Goal: Information Seeking & Learning: Learn about a topic

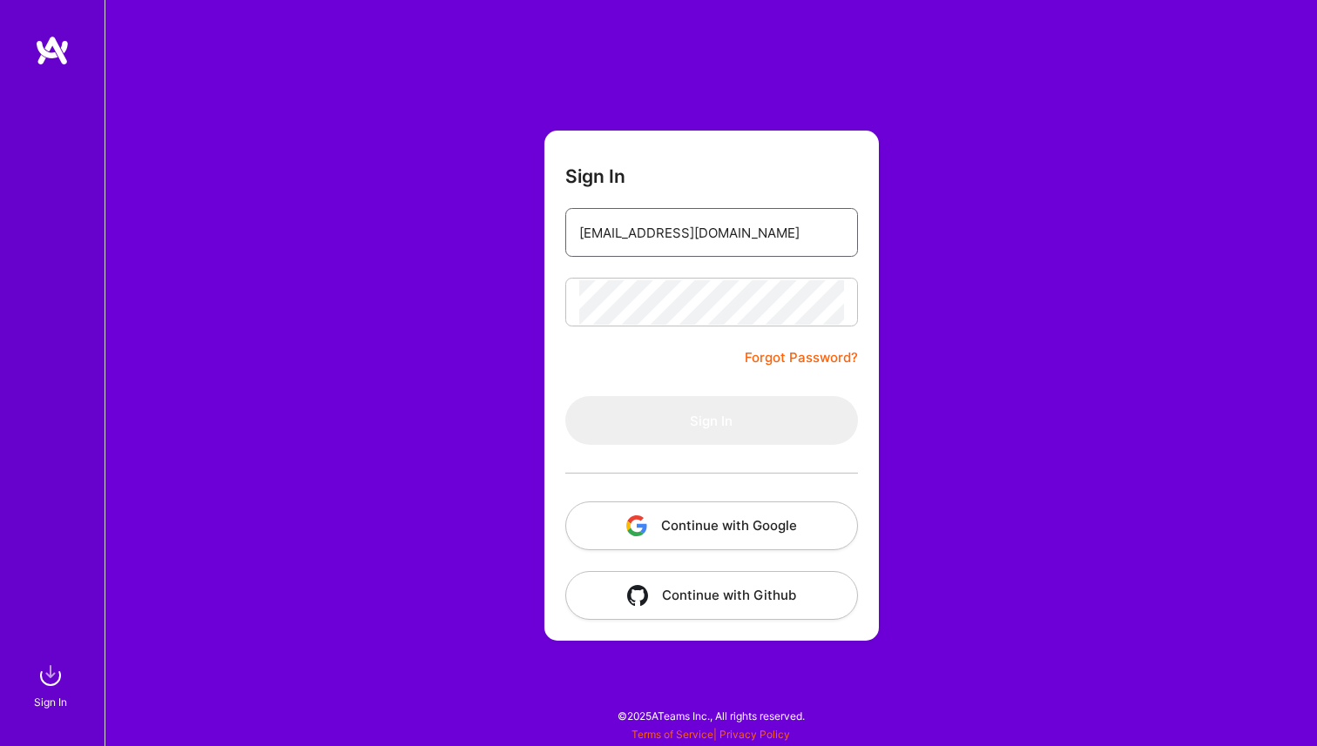
type input "[PERSON_NAME][EMAIL_ADDRESS][DOMAIN_NAME]"
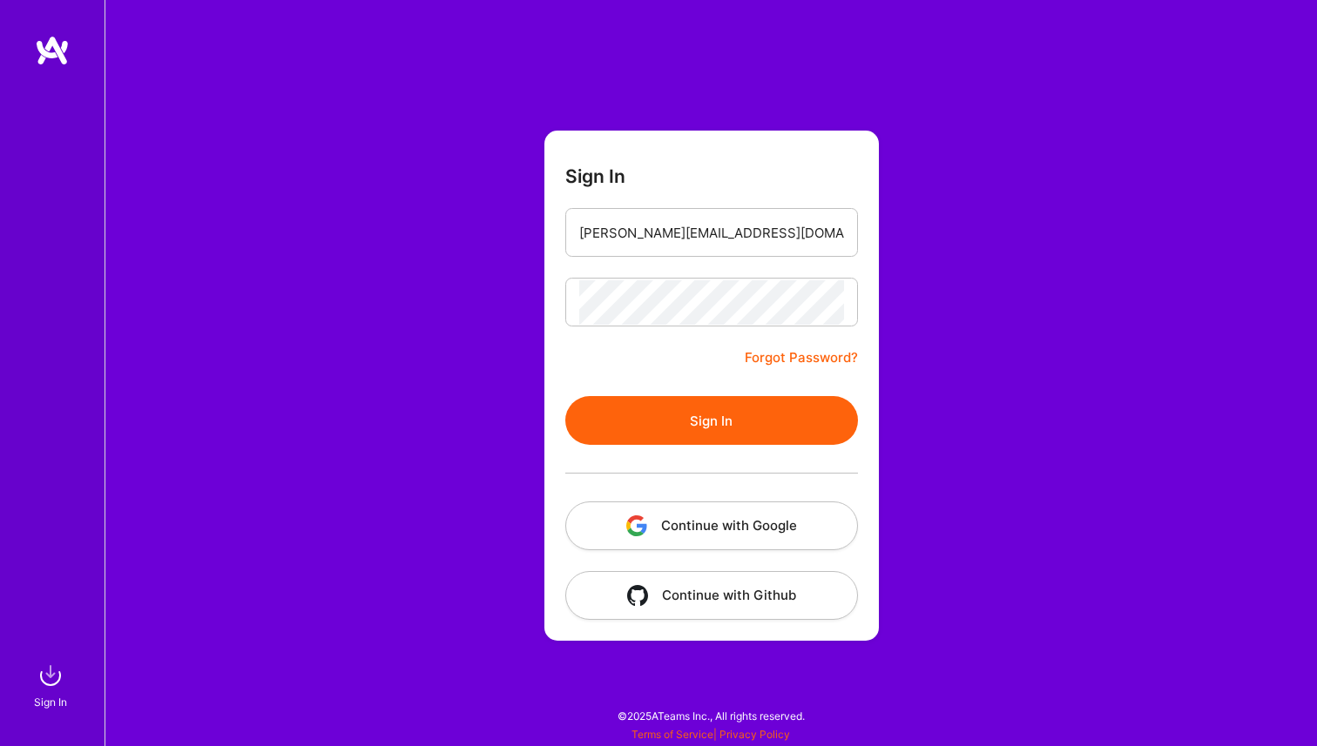
click at [713, 432] on button "Sign In" at bounding box center [711, 420] width 293 height 49
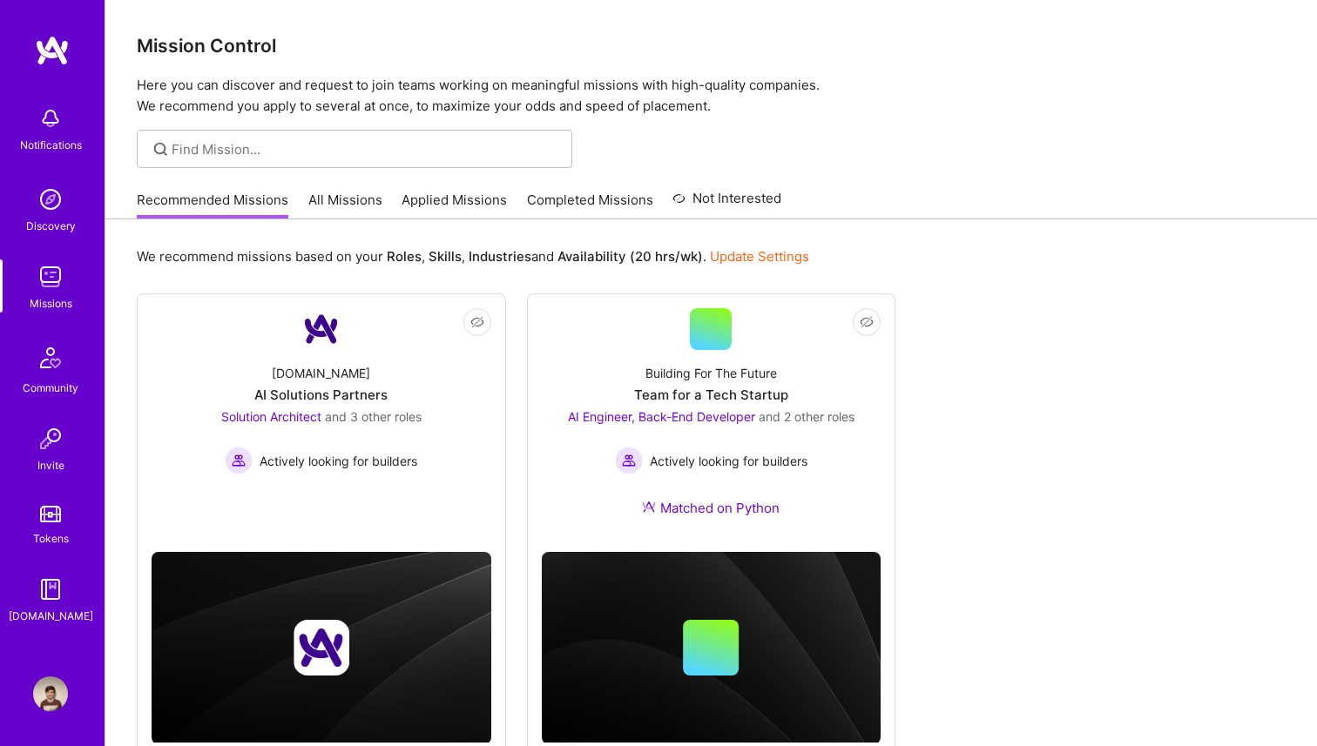
scroll to position [71, 0]
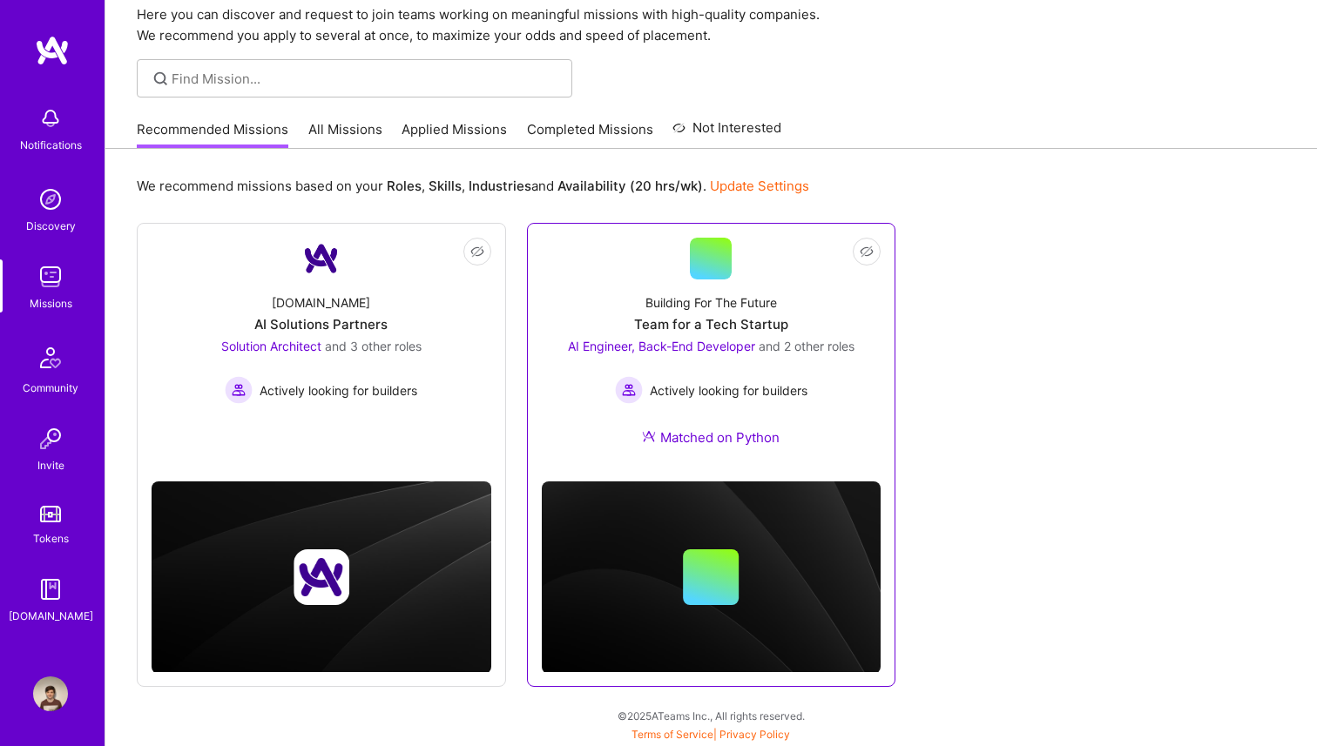
click at [732, 326] on div "Team for a Tech Startup" at bounding box center [711, 324] width 154 height 18
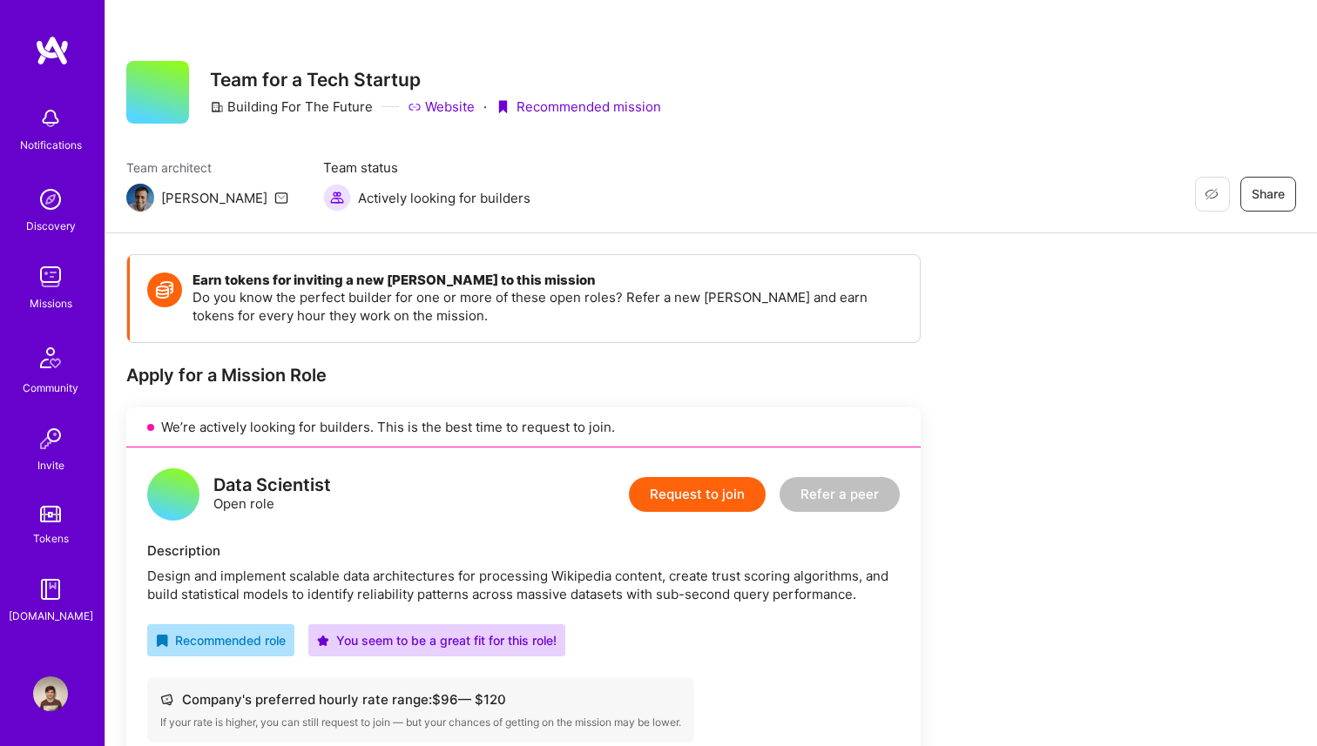
click at [456, 109] on link "Website" at bounding box center [441, 107] width 67 height 18
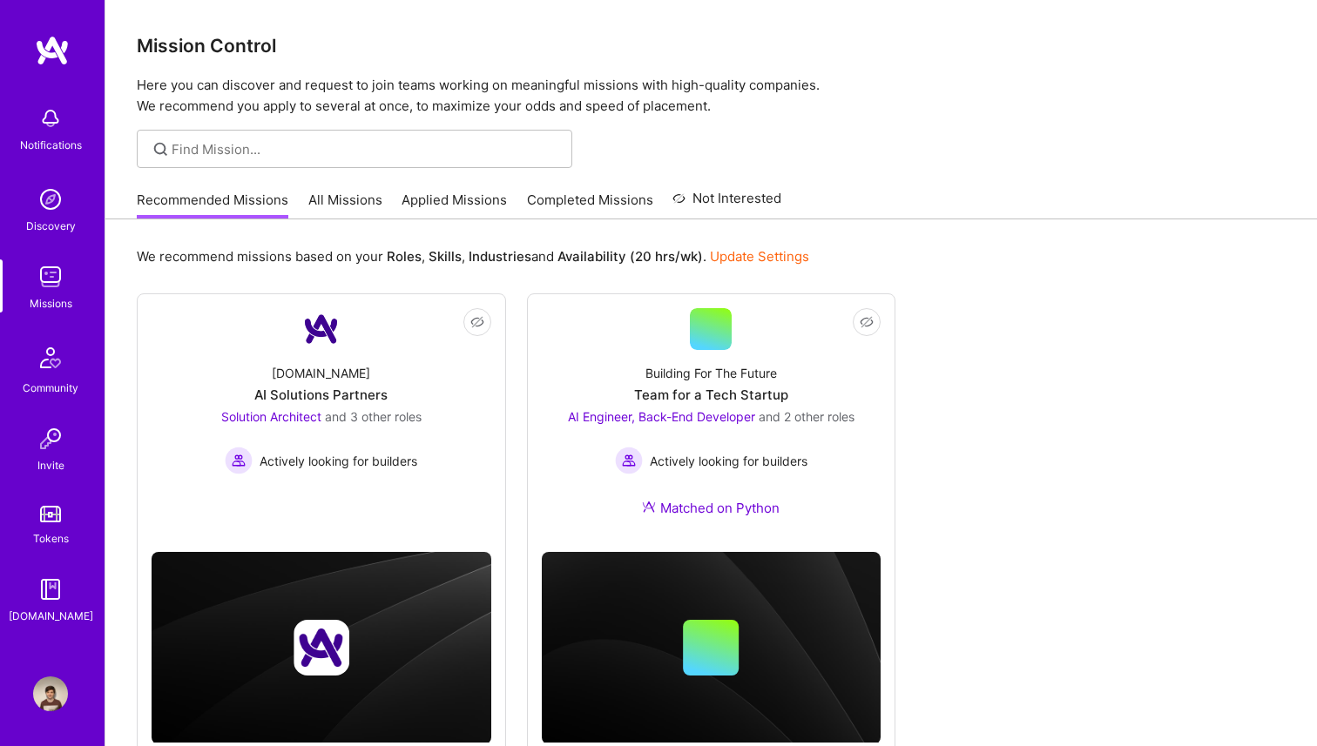
scroll to position [71, 0]
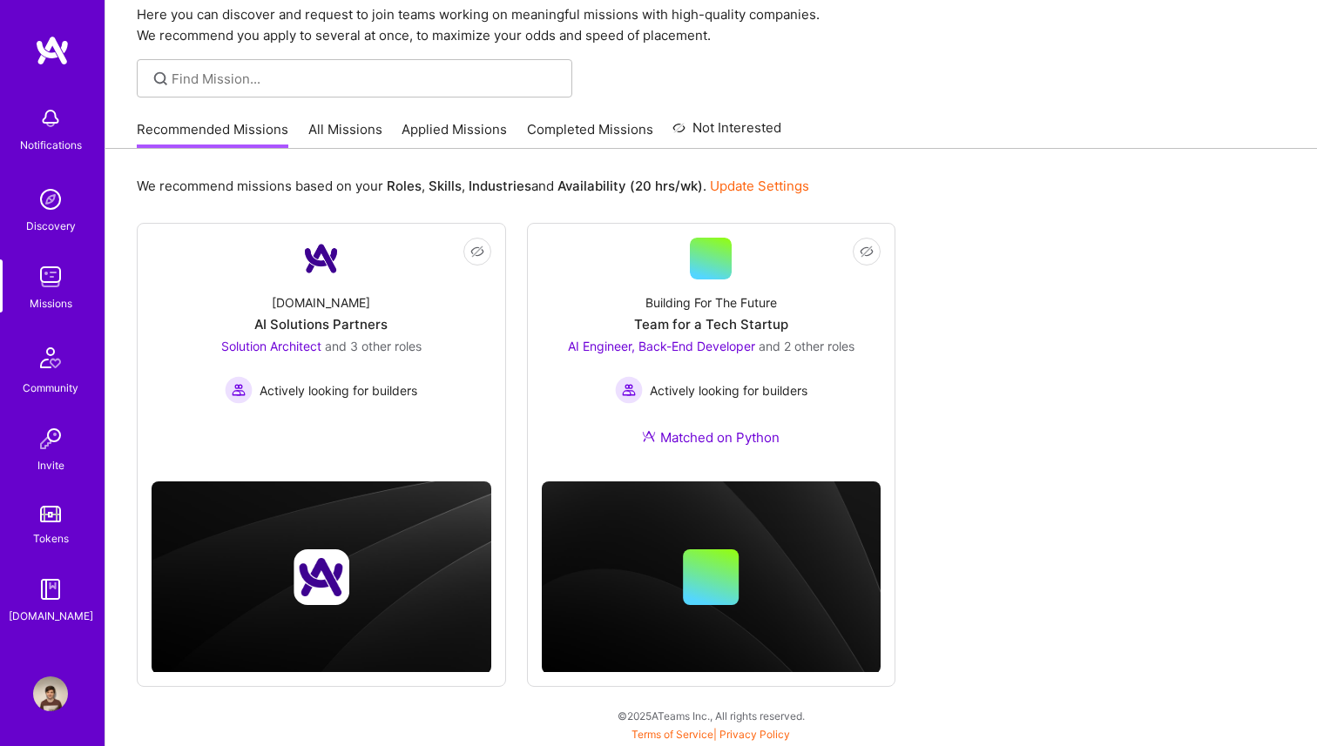
click at [328, 136] on link "All Missions" at bounding box center [345, 134] width 74 height 29
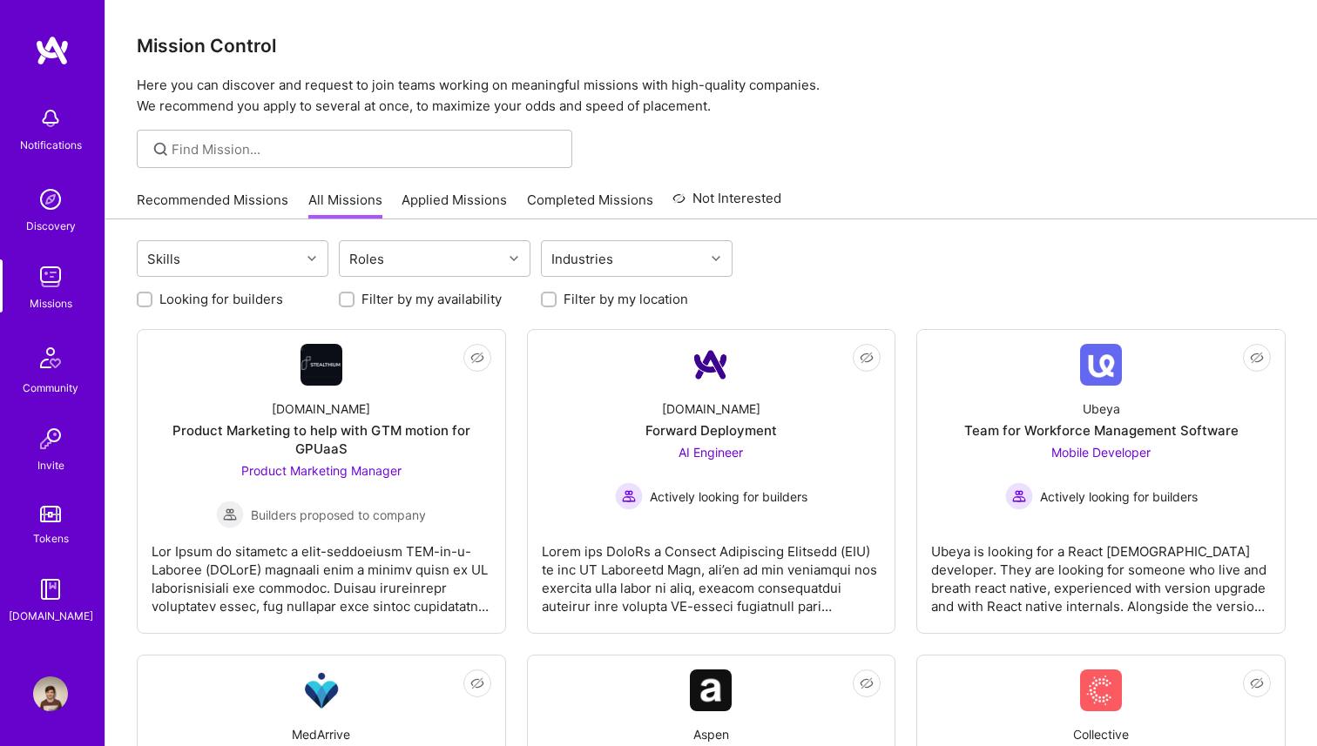
click at [253, 297] on label "Looking for builders" at bounding box center [221, 299] width 124 height 18
click at [152, 297] on input "Looking for builders" at bounding box center [146, 300] width 12 height 12
checkbox input "true"
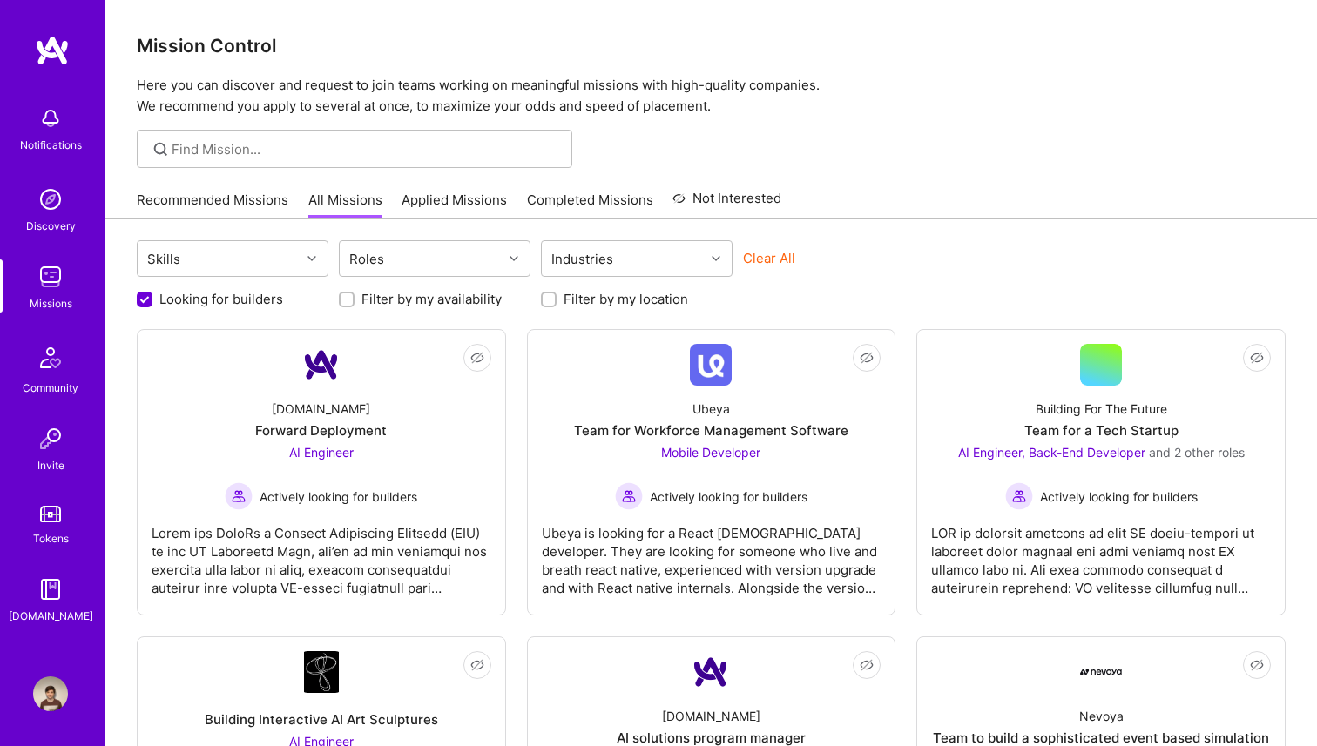
click at [675, 293] on label "Filter by my location" at bounding box center [626, 299] width 125 height 18
click at [557, 294] on input "Filter by my location" at bounding box center [550, 300] width 12 height 12
click at [655, 299] on label "Filter by my location" at bounding box center [626, 299] width 125 height 18
click at [558, 299] on input "Filter by my location" at bounding box center [551, 301] width 16 height 16
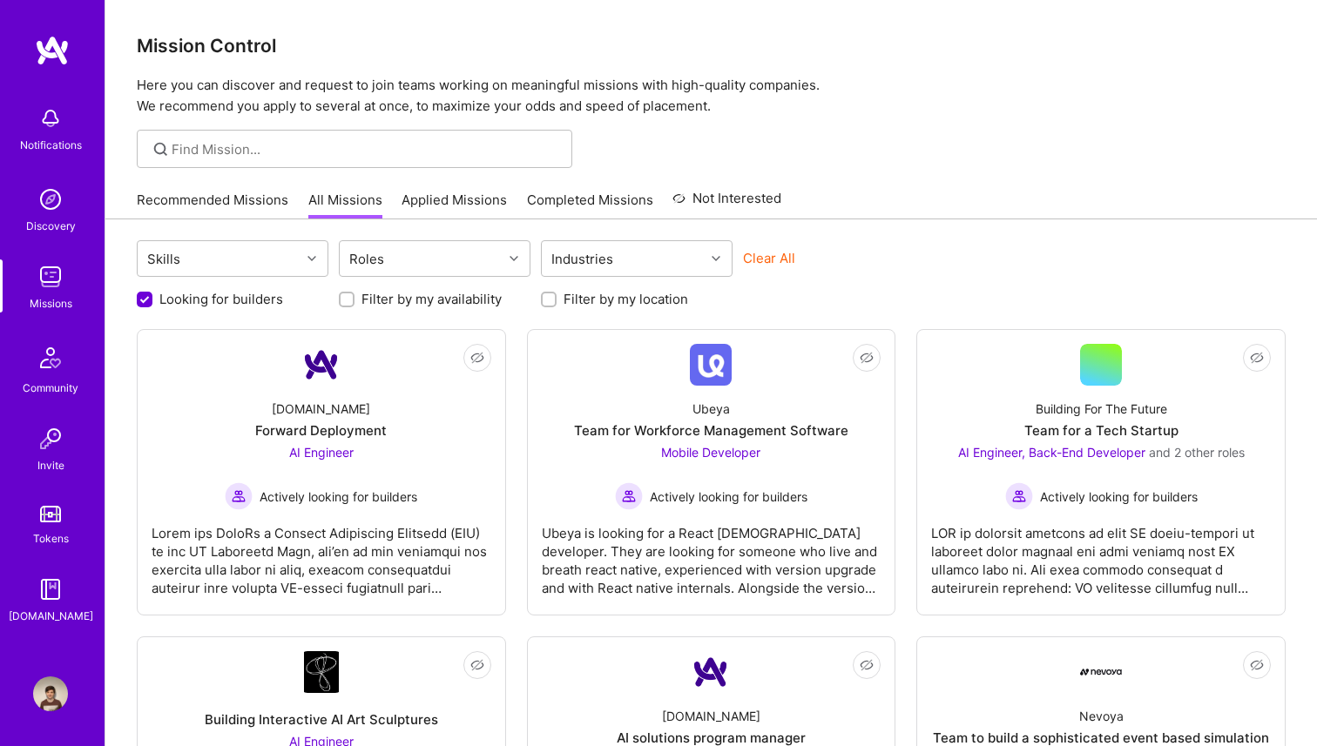
click at [655, 299] on label "Filter by my location" at bounding box center [626, 299] width 125 height 18
click at [557, 299] on input "Filter by my location" at bounding box center [550, 300] width 12 height 12
click at [655, 299] on label "Filter by my location" at bounding box center [626, 299] width 125 height 18
click at [558, 299] on input "Filter by my location" at bounding box center [551, 301] width 16 height 16
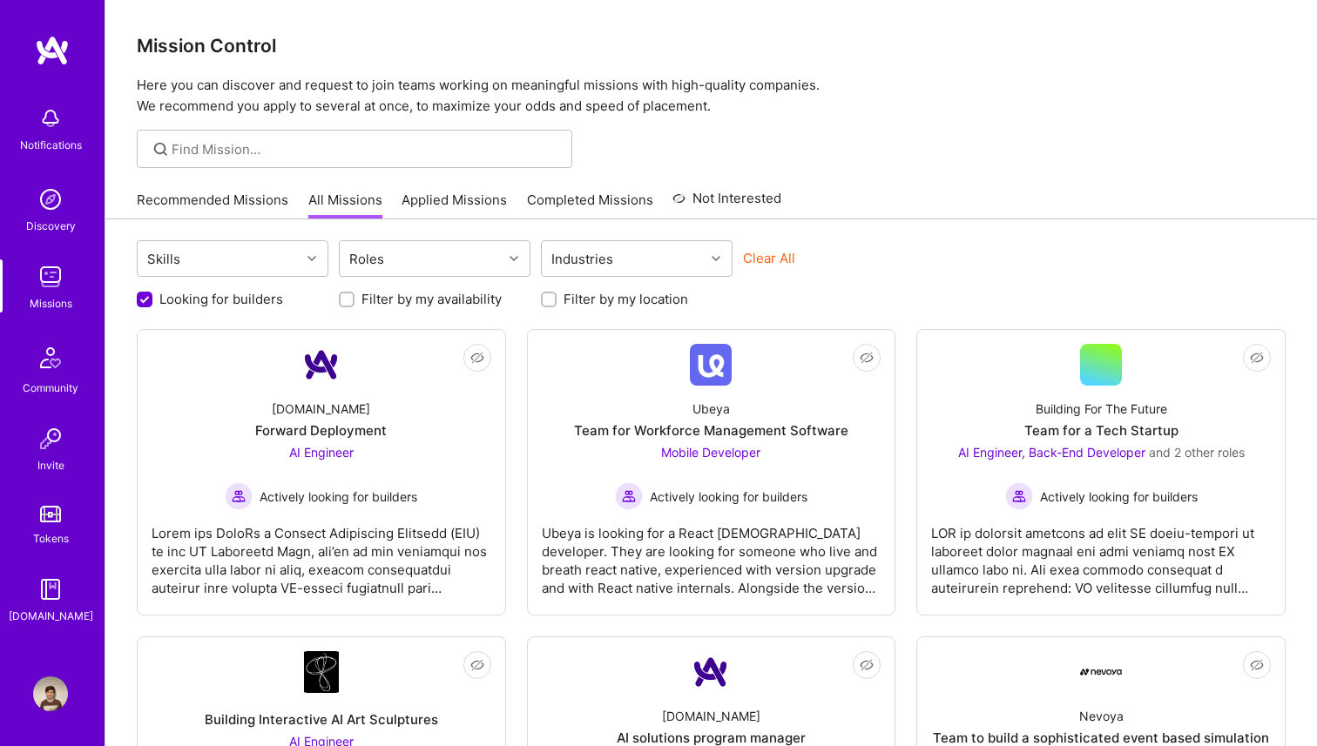
scroll to position [1, 0]
click at [655, 299] on label "Filter by my location" at bounding box center [626, 299] width 125 height 18
click at [557, 299] on input "Filter by my location" at bounding box center [550, 300] width 12 height 12
click at [658, 299] on label "Filter by my location" at bounding box center [626, 299] width 125 height 18
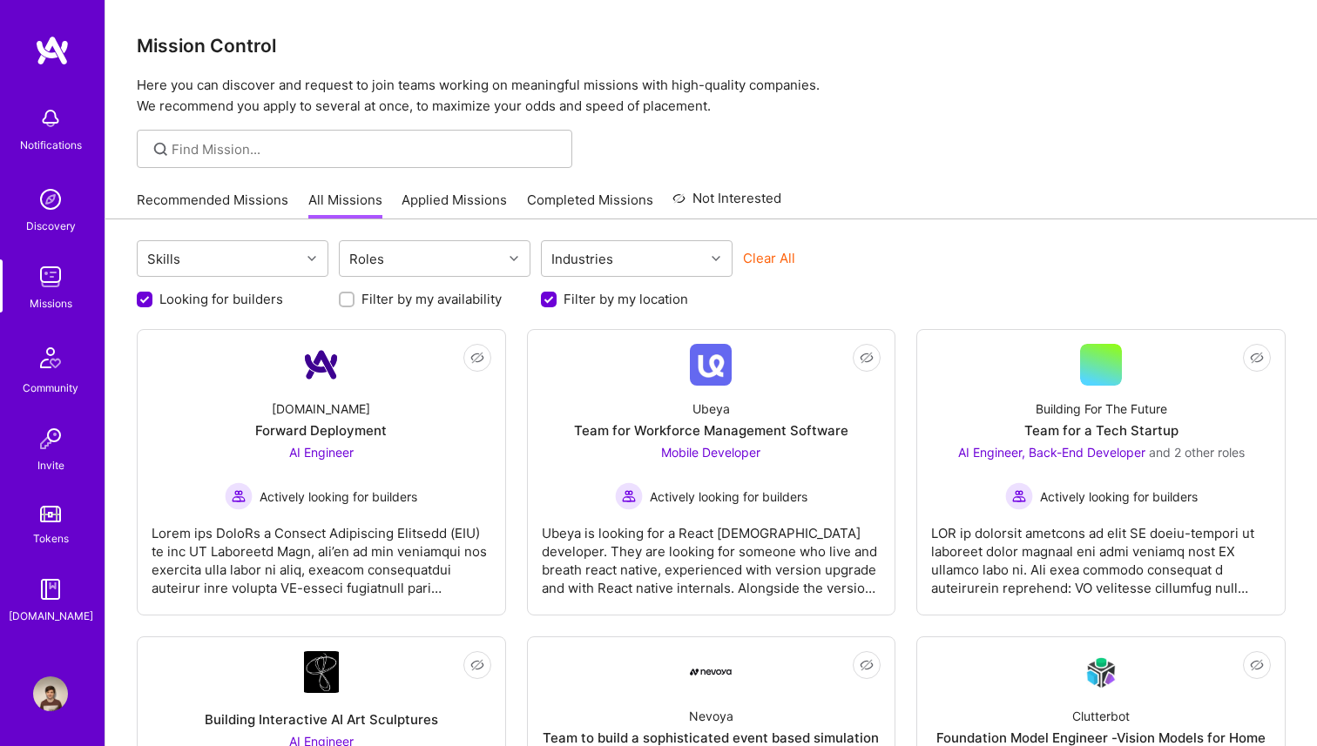
click at [558, 299] on input "Filter by my location" at bounding box center [551, 301] width 16 height 16
click at [623, 300] on label "Filter by my location" at bounding box center [626, 299] width 125 height 18
click at [557, 300] on input "Filter by my location" at bounding box center [550, 300] width 12 height 12
checkbox input "true"
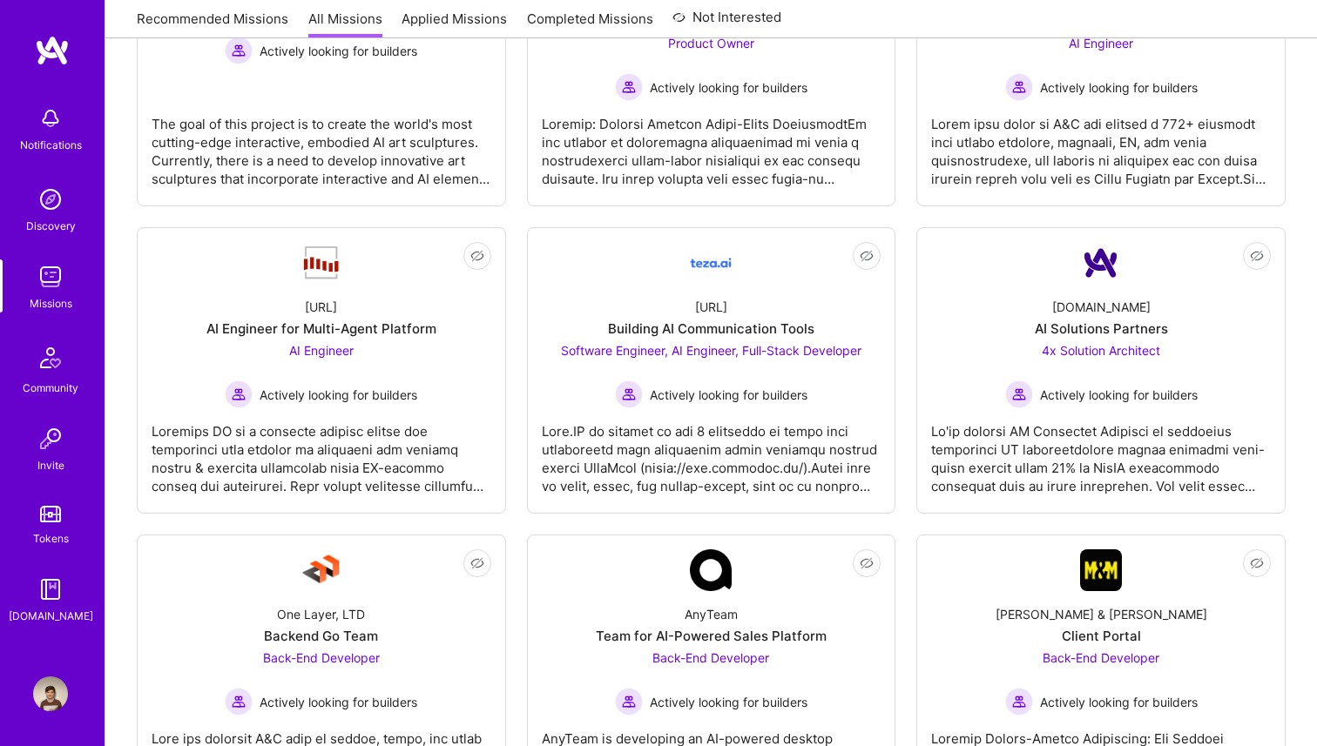
scroll to position [752, 0]
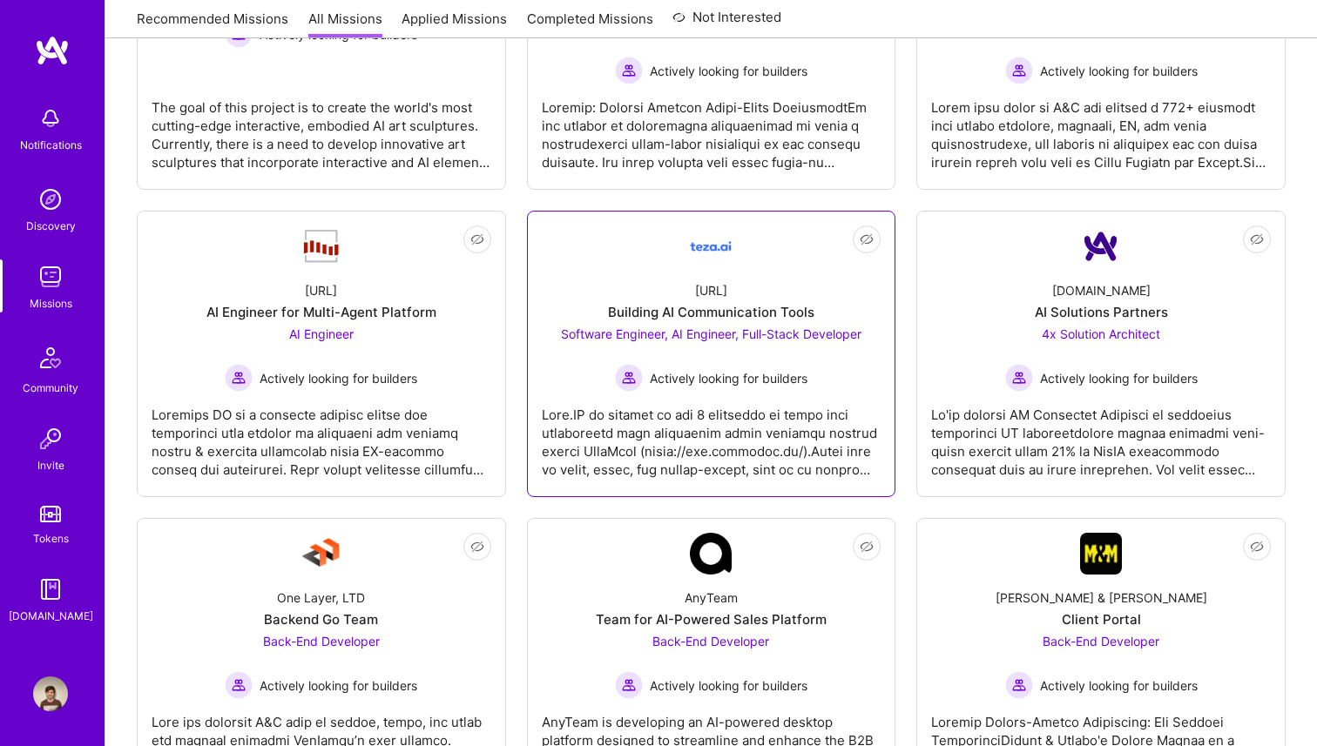
click at [765, 340] on span "Software Engineer, AI Engineer, Full-Stack Developer" at bounding box center [711, 334] width 300 height 15
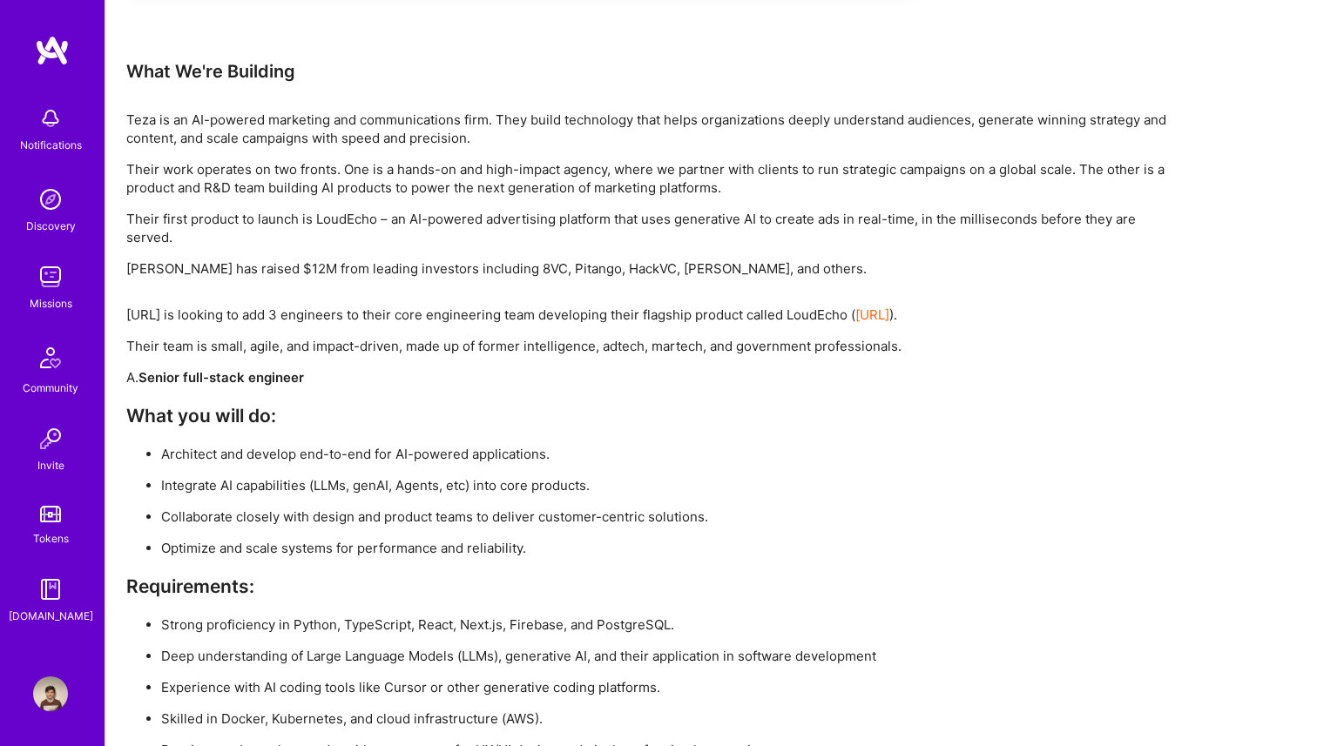
scroll to position [2441, 0]
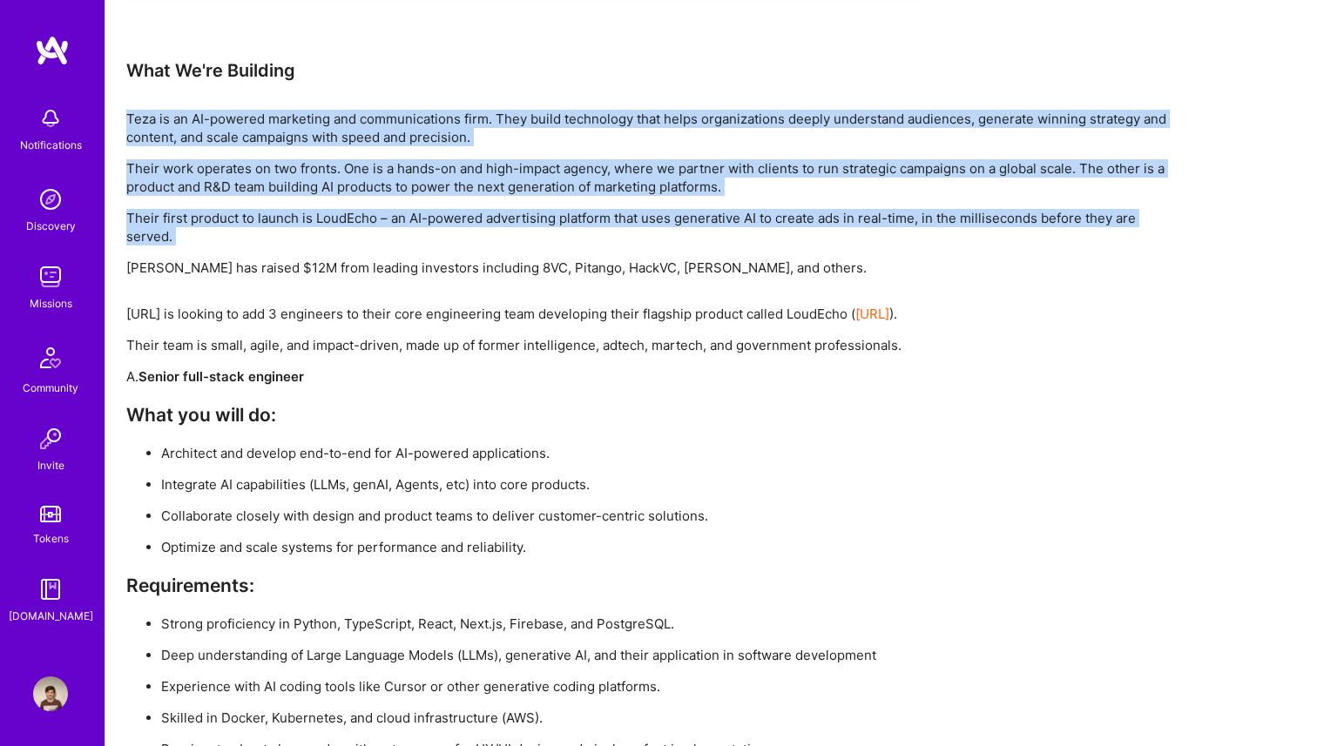
drag, startPoint x: 221, startPoint y: 246, endPoint x: 129, endPoint y: 110, distance: 164.3
click at [129, 110] on div "Teza is an AI-powered marketing and communications firm. They build technology …" at bounding box center [648, 193] width 1045 height 167
copy div "Teza is an AI-powered marketing and communications firm. They build technology …"
click at [834, 254] on div "Teza is an AI-powered marketing and communications firm. They build technology …" at bounding box center [648, 193] width 1045 height 167
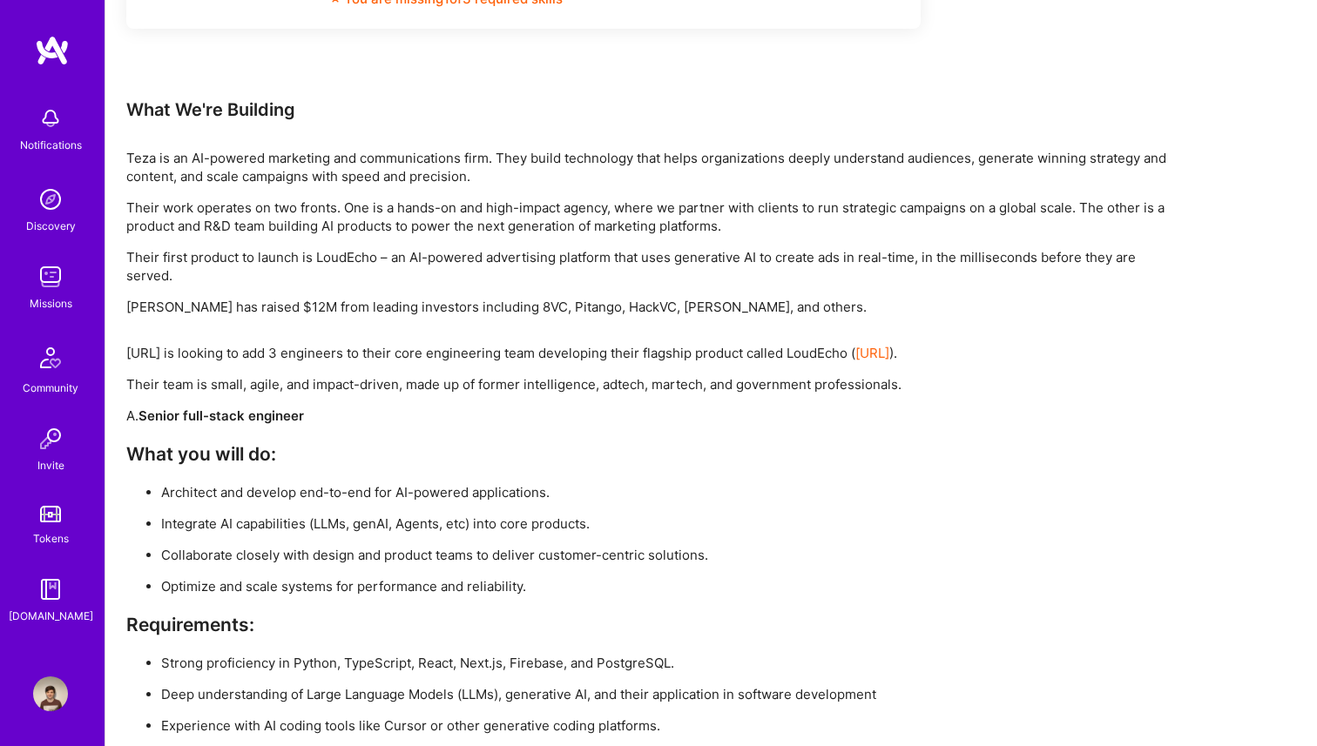
scroll to position [2412, 0]
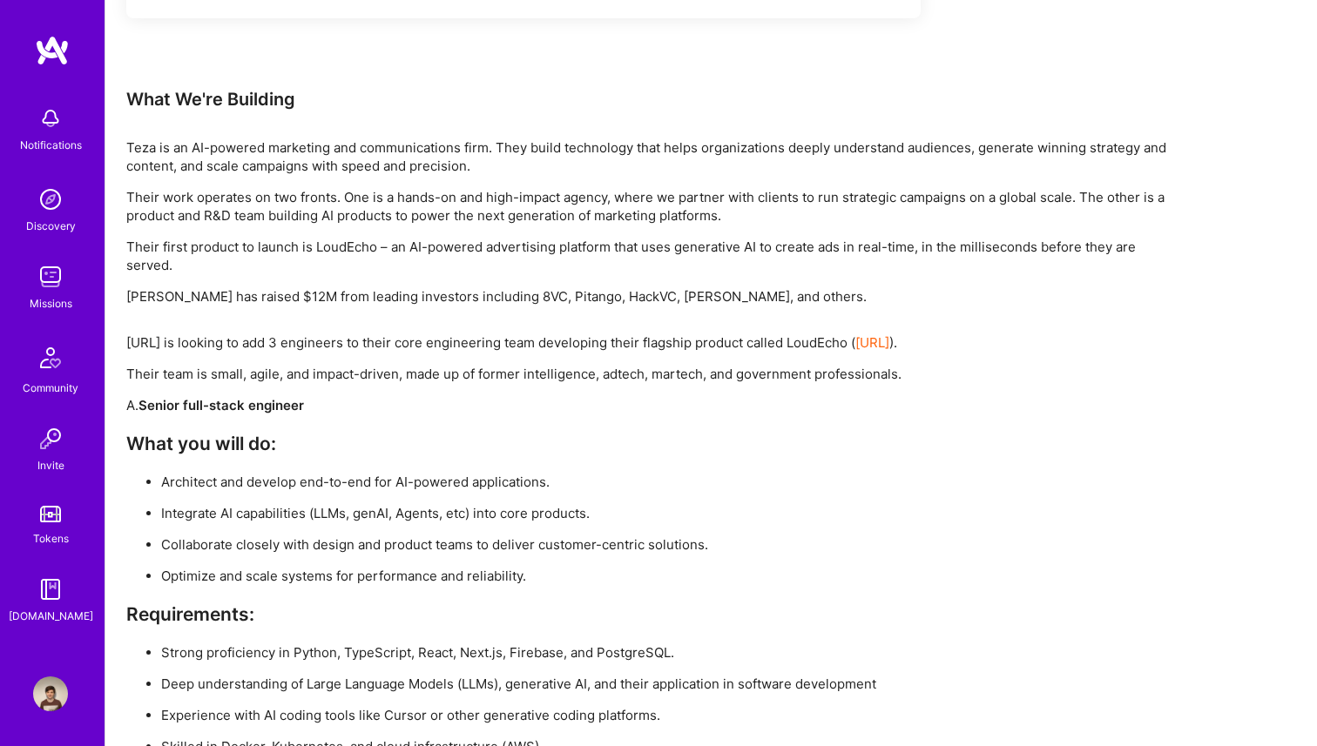
click at [645, 288] on p "[PERSON_NAME] has raised $12M from leading investors including 8VC, Pitango, Ha…" at bounding box center [648, 296] width 1045 height 18
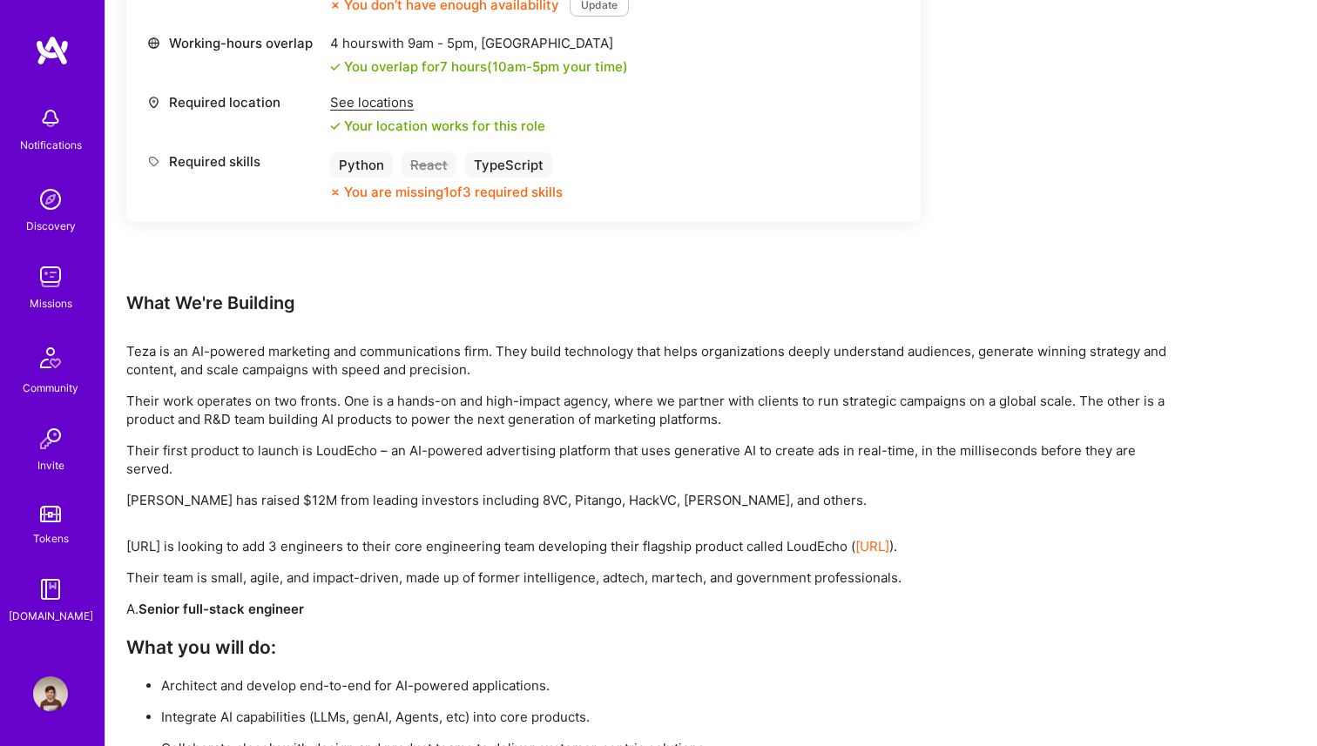
scroll to position [2212, 0]
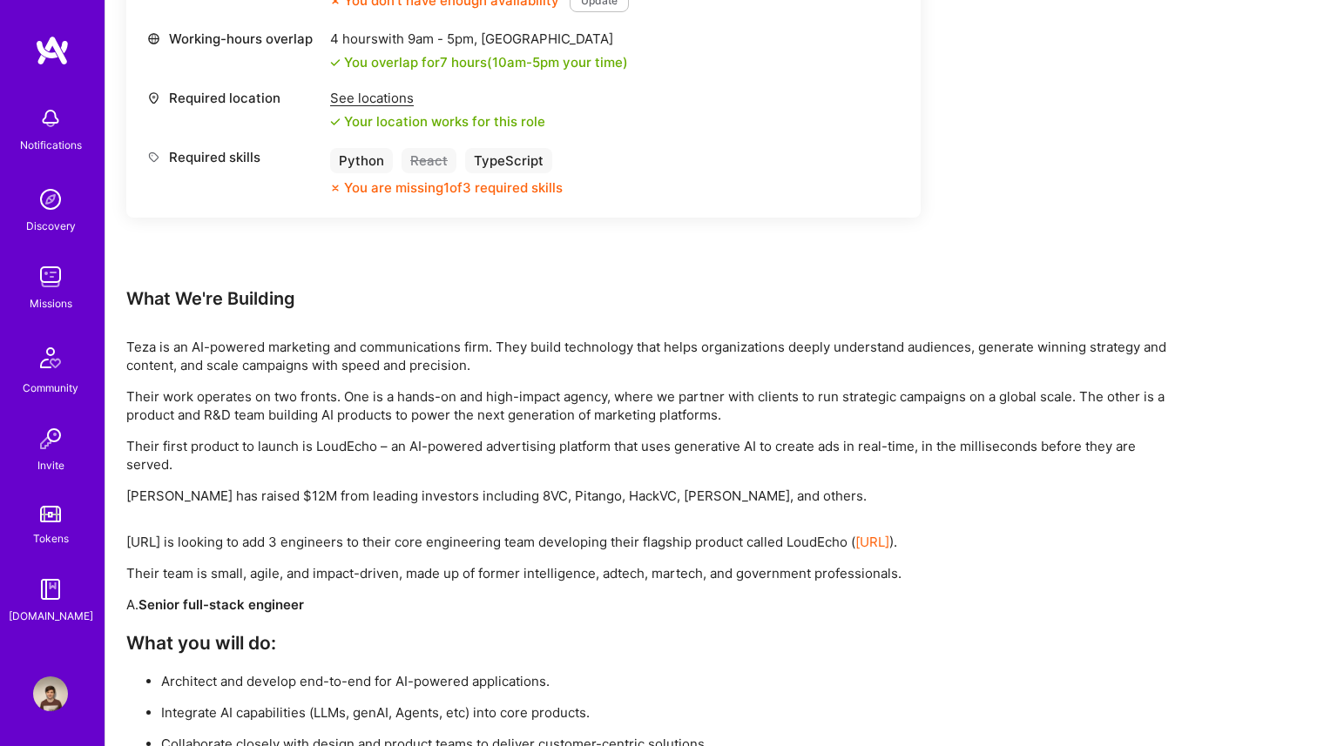
click at [786, 603] on p "A. Senior full-stack engineer" at bounding box center [648, 605] width 1045 height 18
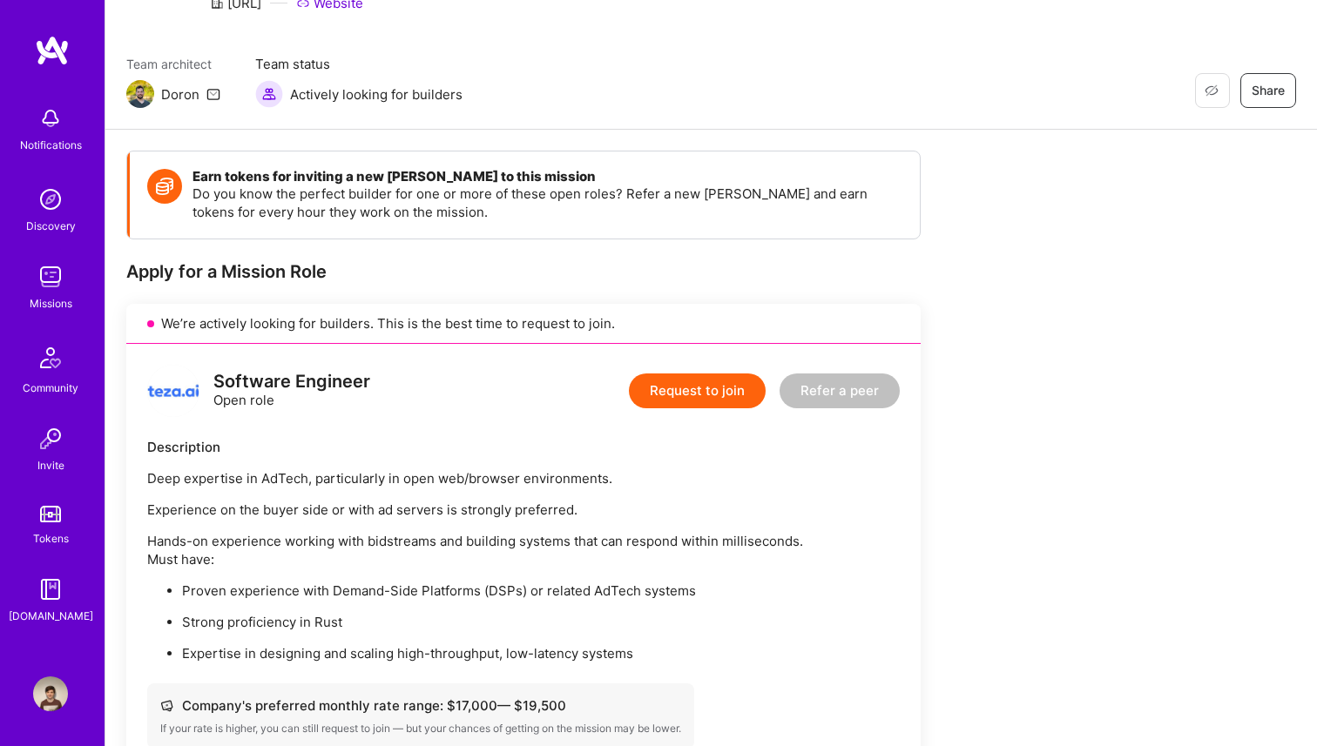
scroll to position [0, 0]
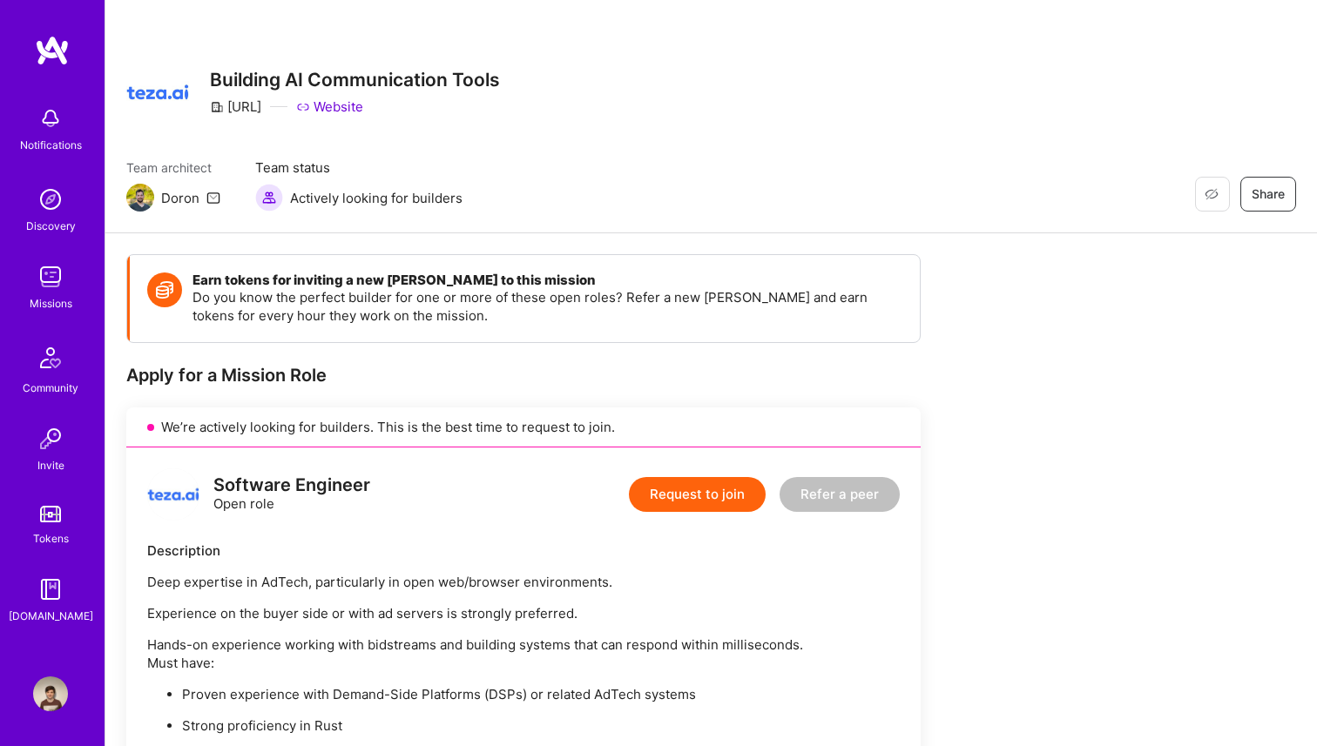
click at [337, 105] on link "Website" at bounding box center [329, 107] width 67 height 18
